Goal: Information Seeking & Learning: Learn about a topic

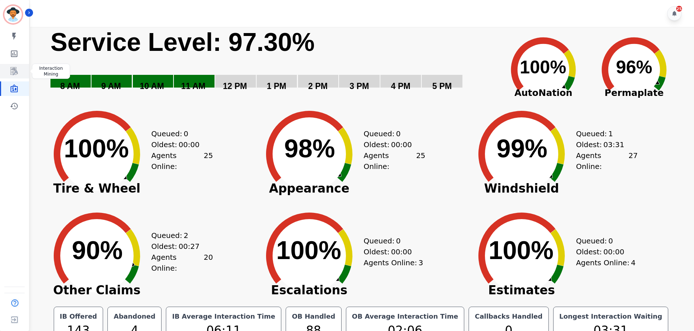
click at [15, 65] on link "Sidebar" at bounding box center [15, 71] width 28 height 15
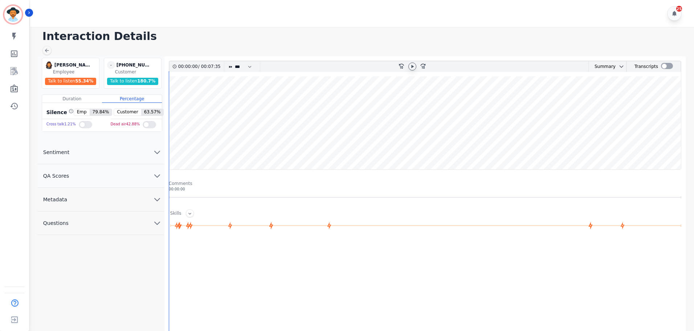
click at [415, 66] on icon at bounding box center [413, 67] width 6 height 6
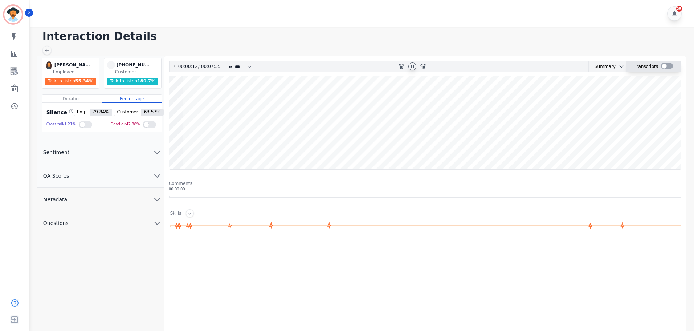
click at [666, 66] on div at bounding box center [667, 66] width 12 height 6
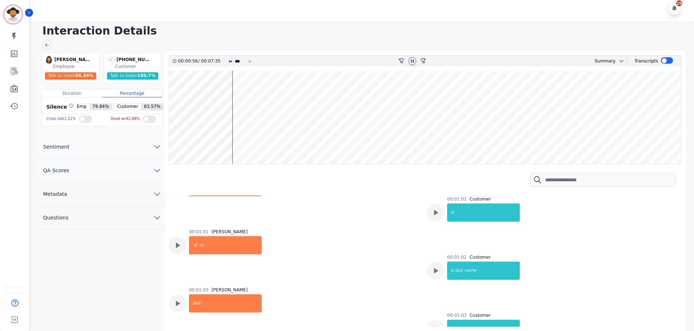
scroll to position [1921, 0]
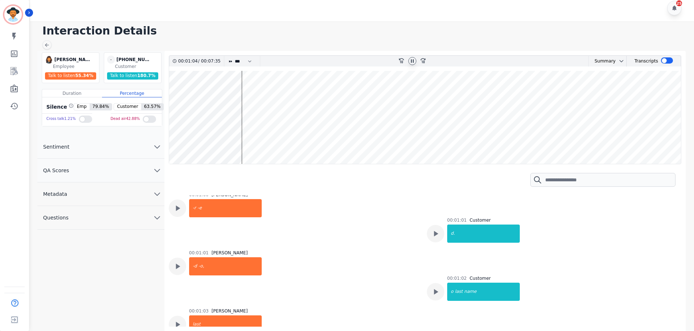
click at [640, 94] on wave at bounding box center [425, 117] width 512 height 93
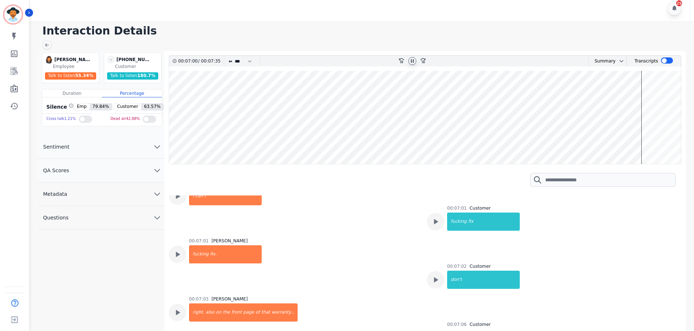
scroll to position [13178, 0]
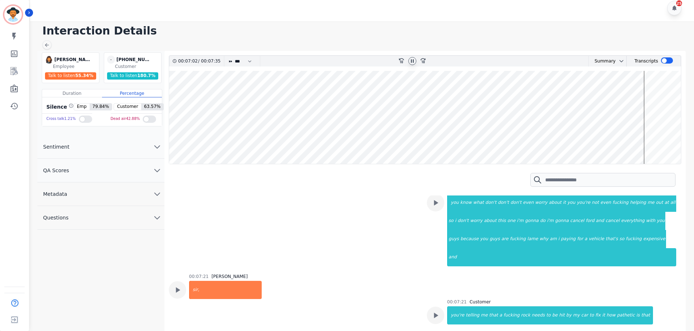
click at [415, 57] on div at bounding box center [413, 61] width 8 height 8
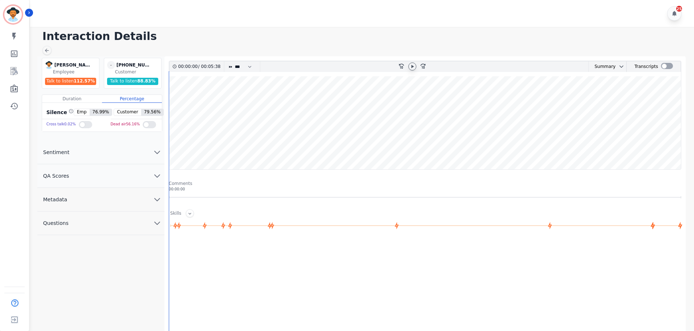
click at [411, 65] on icon at bounding box center [413, 67] width 6 height 6
click at [227, 100] on wave at bounding box center [425, 122] width 512 height 93
click at [237, 100] on wave at bounding box center [425, 122] width 512 height 93
click at [247, 99] on wave at bounding box center [425, 122] width 512 height 93
click at [413, 66] on icon at bounding box center [412, 66] width 3 height 3
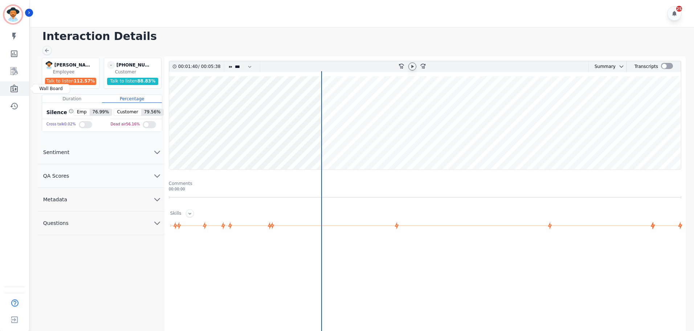
click at [19, 87] on link "Sidebar" at bounding box center [15, 88] width 28 height 15
